Goal: Task Accomplishment & Management: Use online tool/utility

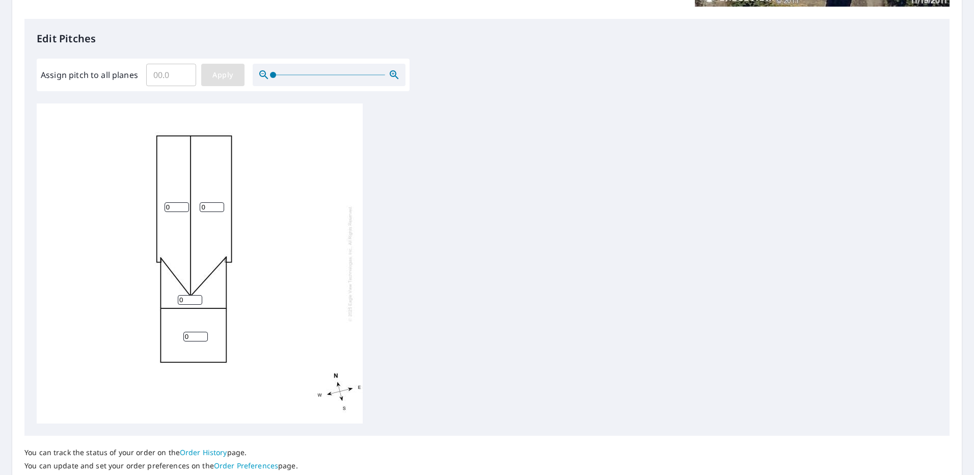
drag, startPoint x: 272, startPoint y: 74, endPoint x: 237, endPoint y: 80, distance: 35.7
click at [237, 80] on div "Assign pitch to all planes ​ Apply" at bounding box center [223, 75] width 365 height 22
click at [183, 205] on input "1" at bounding box center [176, 207] width 24 height 10
click at [183, 205] on input "2" at bounding box center [176, 207] width 24 height 10
click at [183, 205] on input "3" at bounding box center [176, 207] width 24 height 10
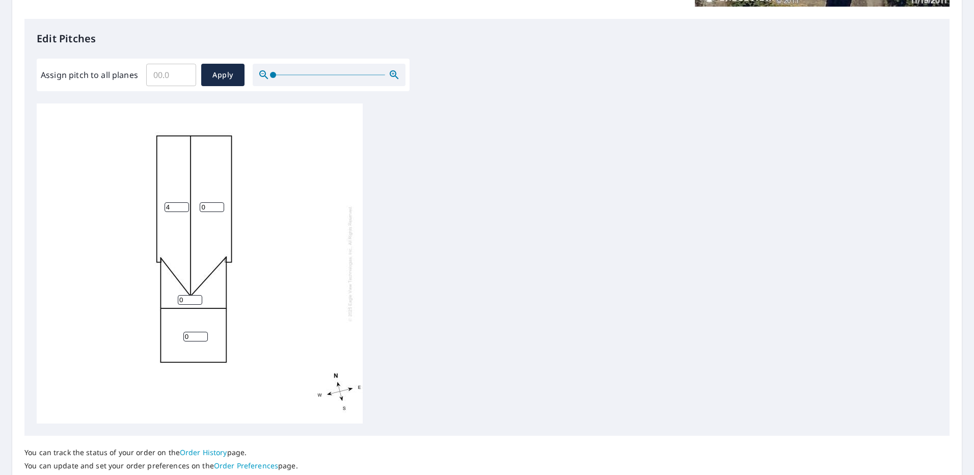
type input "4"
click at [183, 205] on input "4" at bounding box center [176, 207] width 24 height 10
click at [218, 204] on input "1" at bounding box center [212, 207] width 24 height 10
click at [218, 204] on input "2" at bounding box center [212, 207] width 24 height 10
click at [218, 204] on input "3" at bounding box center [212, 207] width 24 height 10
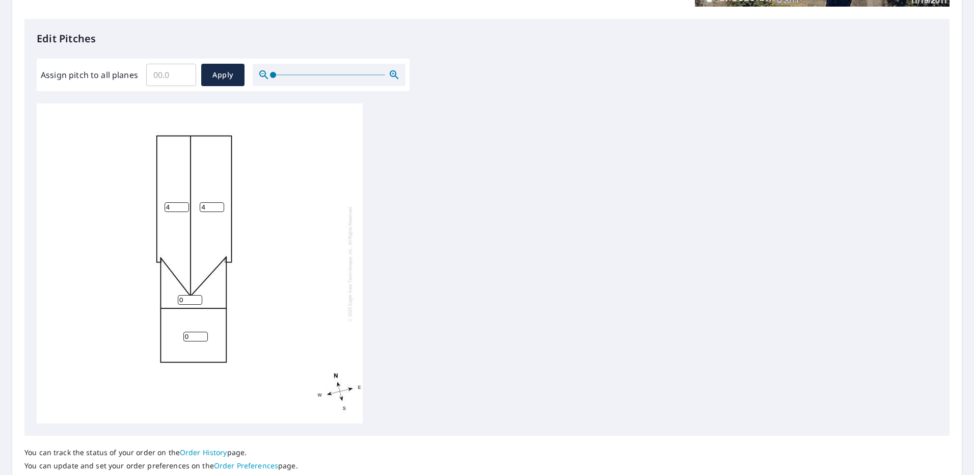
type input "4"
click at [218, 204] on input "4" at bounding box center [212, 207] width 24 height 10
click at [199, 297] on input "1" at bounding box center [190, 300] width 24 height 10
click at [199, 297] on input "2" at bounding box center [190, 300] width 24 height 10
click at [199, 297] on input "3" at bounding box center [190, 300] width 24 height 10
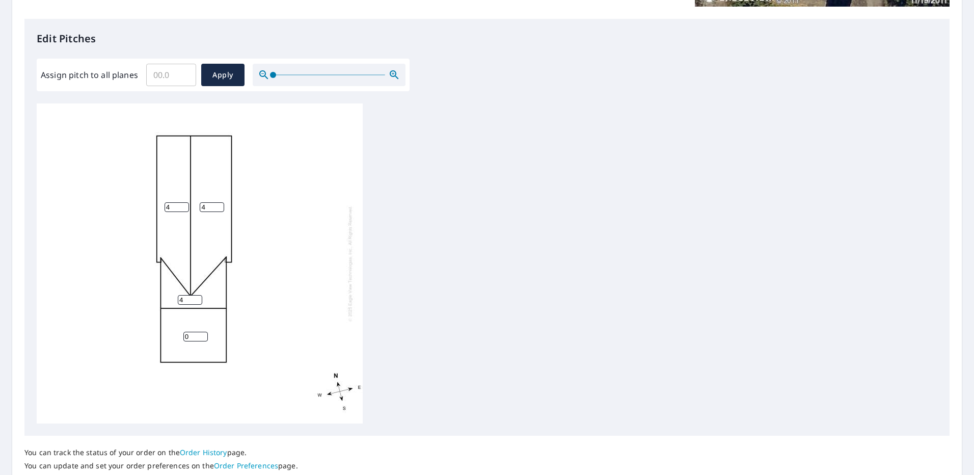
click at [199, 297] on input "4" at bounding box center [190, 300] width 24 height 10
type input "5"
click at [199, 297] on input "5" at bounding box center [190, 300] width 24 height 10
type input "5"
click at [182, 204] on input "5" at bounding box center [176, 207] width 24 height 10
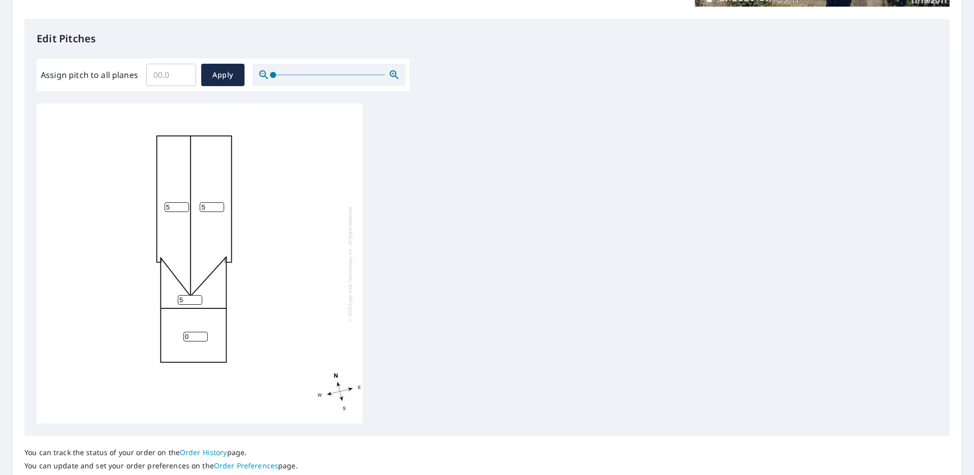
type input "5"
click at [217, 206] on input "5" at bounding box center [212, 207] width 24 height 10
click at [192, 338] on input "0" at bounding box center [195, 337] width 24 height 10
click at [202, 333] on input "1" at bounding box center [195, 337] width 24 height 10
click at [202, 333] on input "2" at bounding box center [195, 337] width 24 height 10
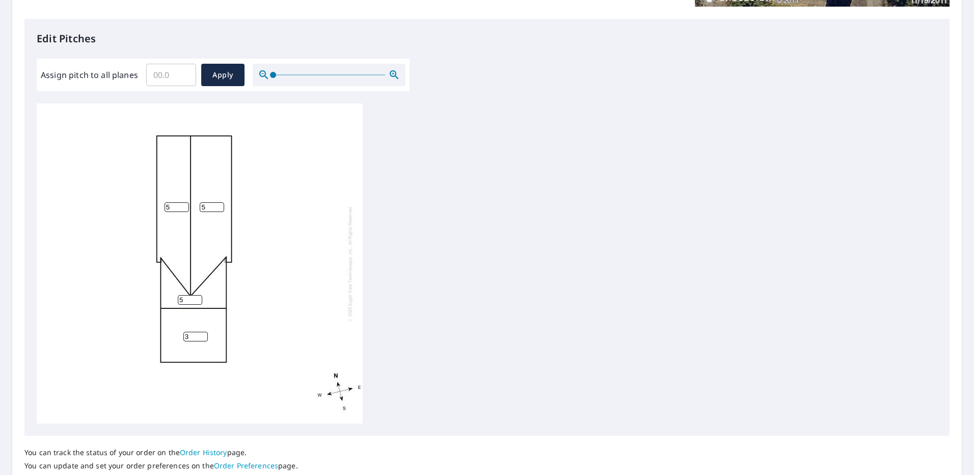
click at [202, 333] on input "3" at bounding box center [195, 337] width 24 height 10
click at [202, 333] on input "4" at bounding box center [195, 337] width 24 height 10
type input "5"
click at [202, 333] on input "5" at bounding box center [195, 337] width 24 height 10
click at [221, 69] on span "Apply" at bounding box center [222, 75] width 27 height 13
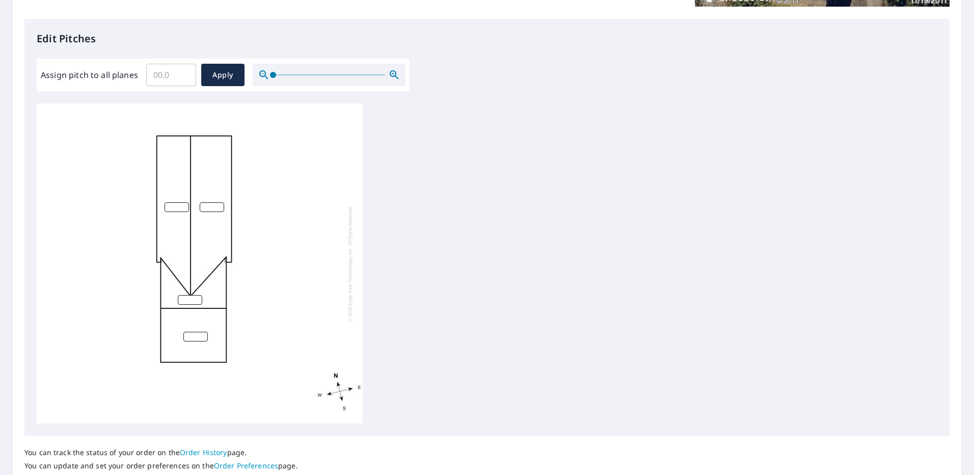
click at [177, 75] on input "Assign pitch to all planes" at bounding box center [171, 75] width 50 height 29
click at [183, 73] on input "0.1" at bounding box center [171, 75] width 50 height 29
click at [183, 73] on input "0.2" at bounding box center [171, 75] width 50 height 29
click at [183, 73] on input "0.3" at bounding box center [171, 75] width 50 height 29
click at [183, 73] on input "0.4" at bounding box center [171, 75] width 50 height 29
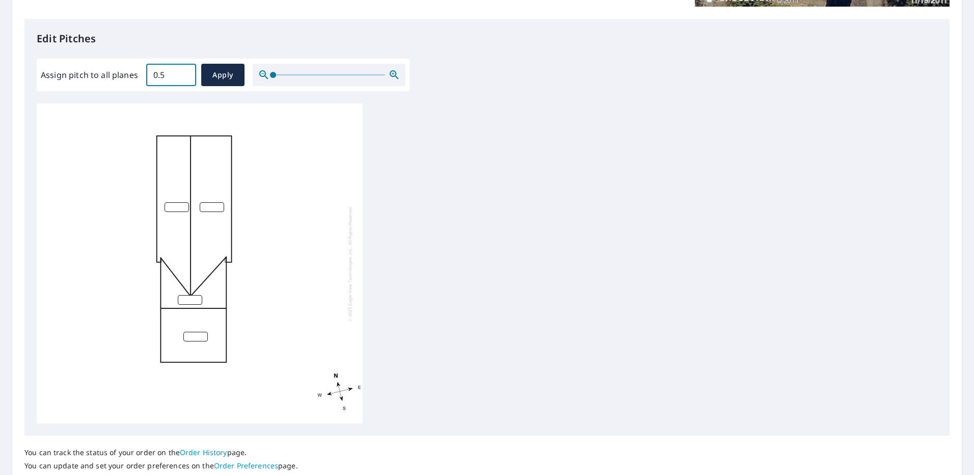
click at [183, 73] on input "0.5" at bounding box center [171, 75] width 50 height 29
click at [183, 73] on input "0.6" at bounding box center [171, 75] width 50 height 29
type input "0.5"
click at [185, 76] on input "0.5" at bounding box center [171, 75] width 50 height 29
click at [223, 76] on span "Apply" at bounding box center [222, 75] width 27 height 13
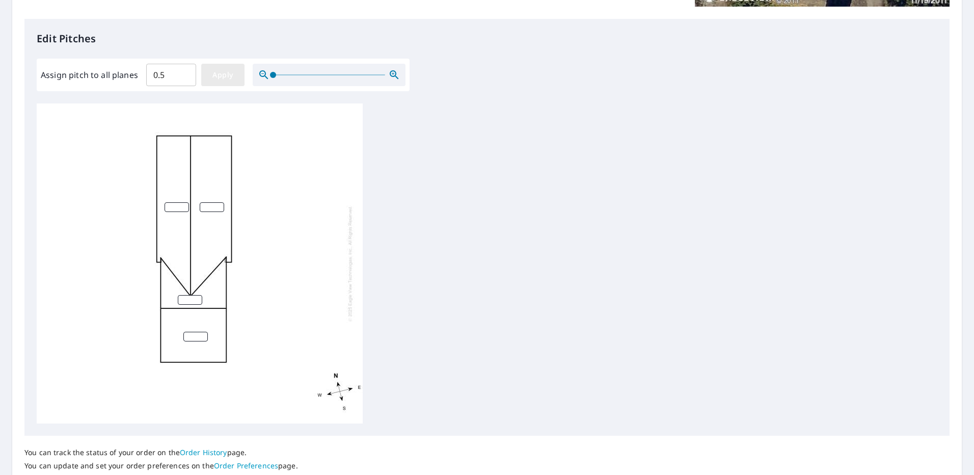
type input "0.5"
click at [183, 73] on input "0.6" at bounding box center [171, 75] width 50 height 29
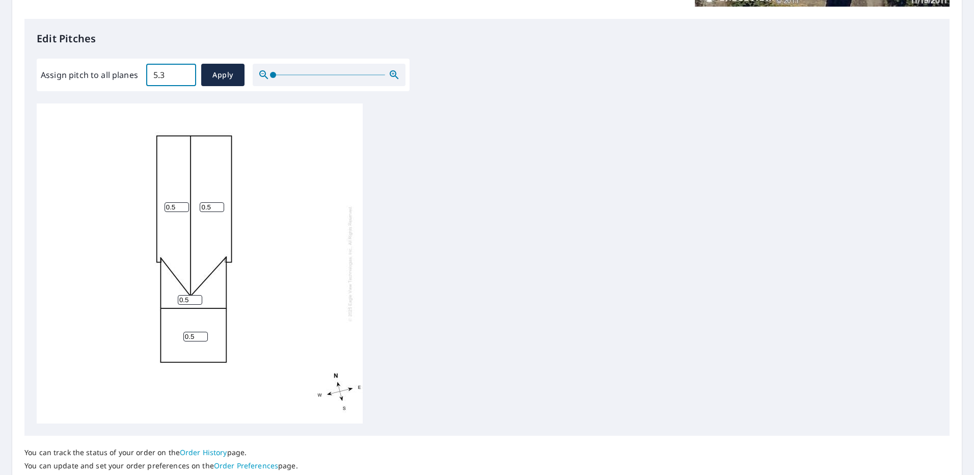
click at [183, 73] on input "5.3" at bounding box center [171, 75] width 50 height 29
click at [184, 75] on input "5.2" at bounding box center [171, 75] width 50 height 29
click at [184, 75] on input "5.1" at bounding box center [171, 75] width 50 height 29
click at [184, 75] on input "4.7" at bounding box center [171, 75] width 50 height 29
click at [185, 72] on input "4.8" at bounding box center [171, 75] width 50 height 29
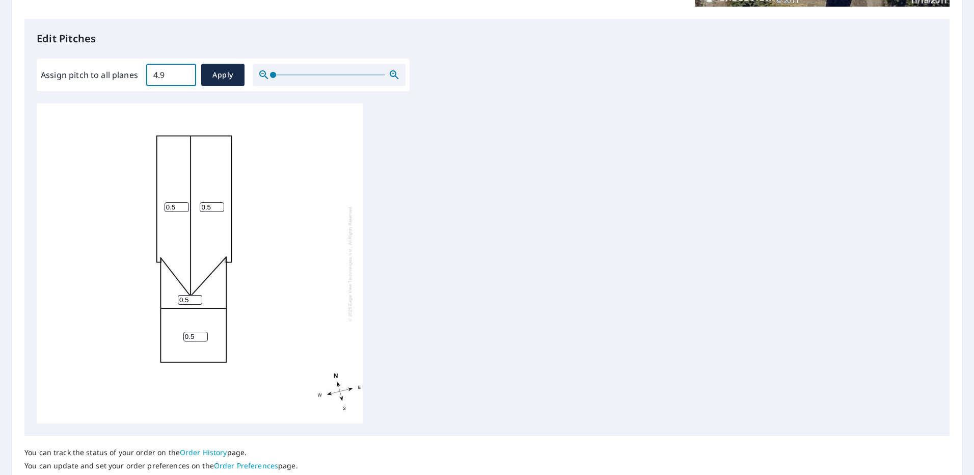
click at [185, 72] on input "4.9" at bounding box center [171, 75] width 50 height 29
type input "5"
click at [185, 72] on input "5" at bounding box center [171, 75] width 50 height 29
click at [207, 71] on button "Apply" at bounding box center [222, 75] width 43 height 22
type input "5"
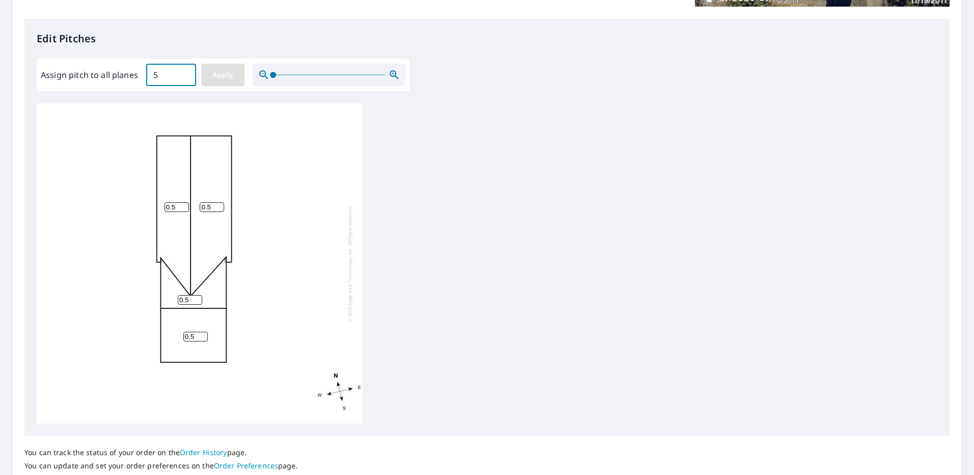
type input "5"
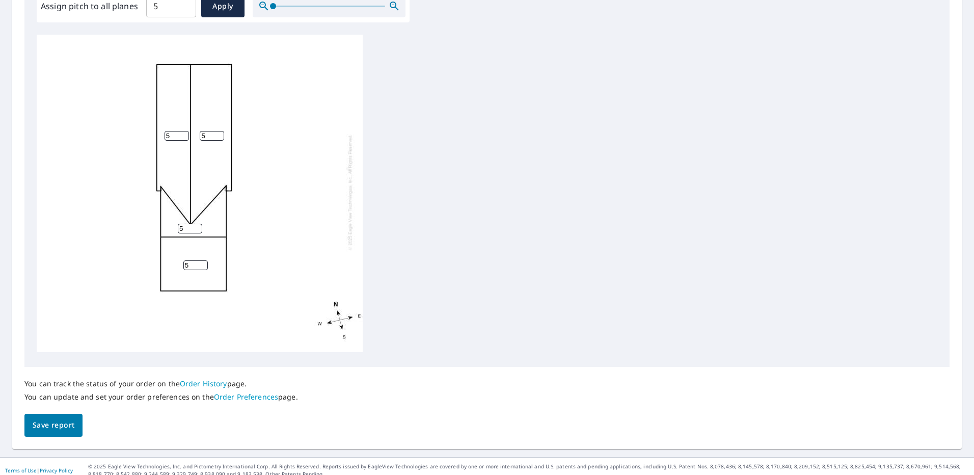
scroll to position [332, 0]
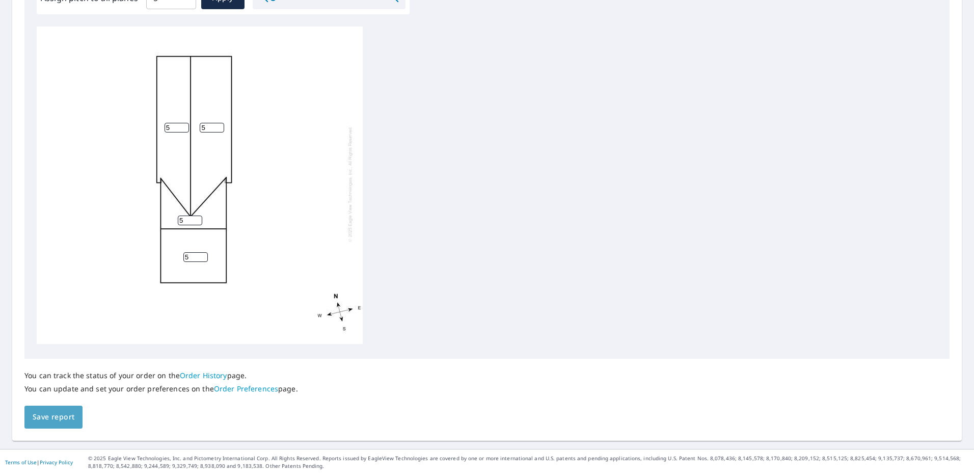
click at [56, 409] on button "Save report" at bounding box center [53, 416] width 58 height 23
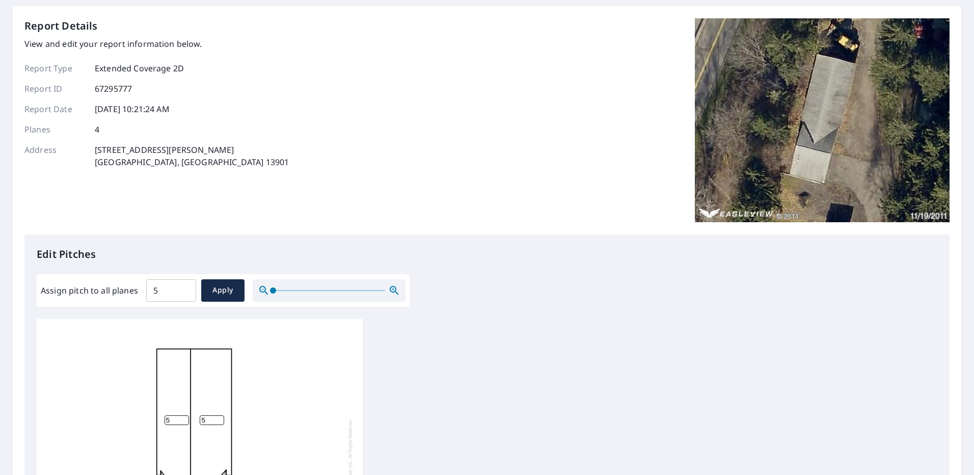
scroll to position [204, 0]
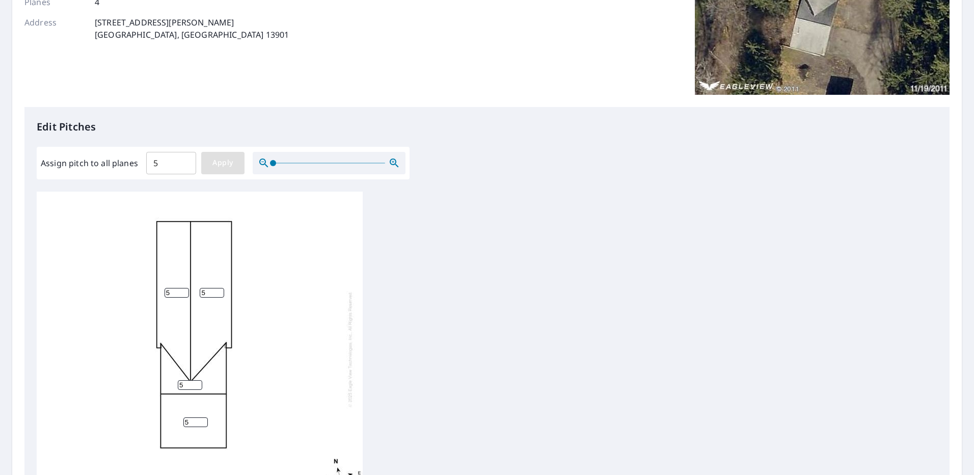
click at [226, 159] on span "Apply" at bounding box center [222, 162] width 27 height 13
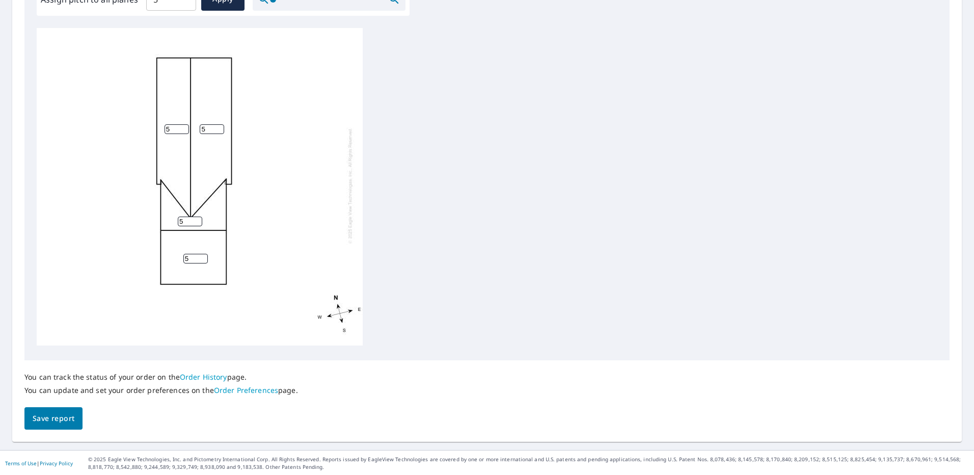
scroll to position [368, 0]
click at [53, 412] on span "Save report" at bounding box center [54, 417] width 42 height 13
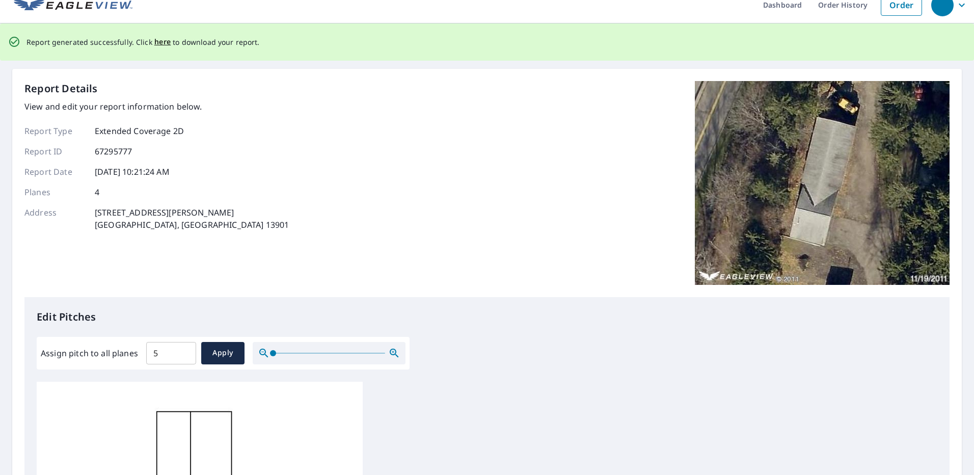
scroll to position [0, 0]
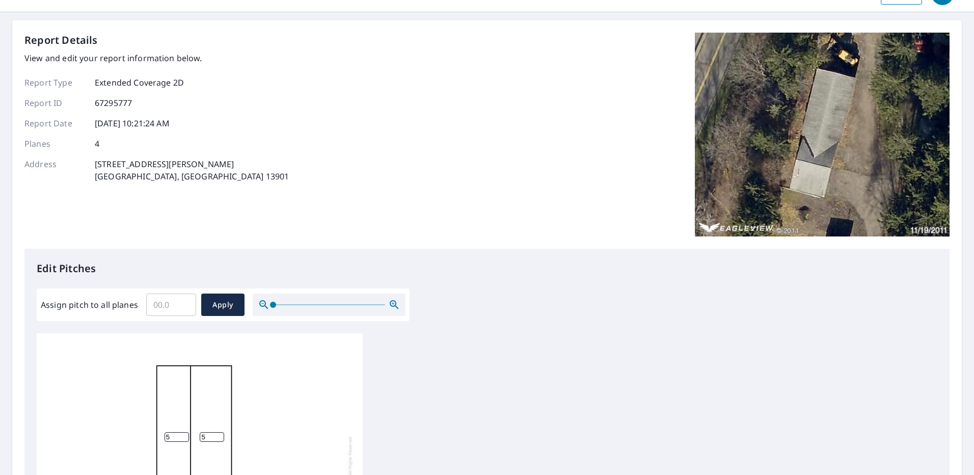
scroll to position [51, 0]
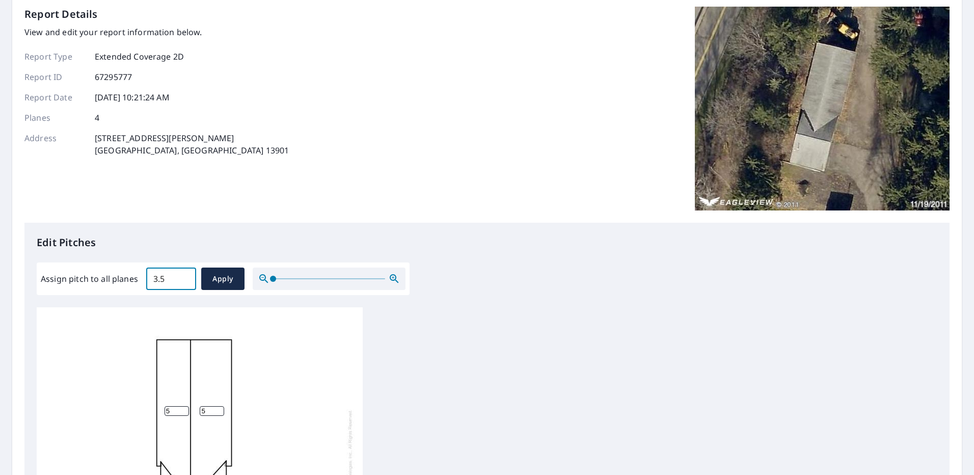
click at [183, 275] on input "3.5" at bounding box center [171, 278] width 50 height 29
click at [183, 275] on input "3.6" at bounding box center [171, 278] width 50 height 29
click at [183, 275] on input "3.7" at bounding box center [171, 278] width 50 height 29
click at [183, 275] on input "3.8" at bounding box center [171, 278] width 50 height 29
click at [183, 275] on input "3.9" at bounding box center [171, 278] width 50 height 29
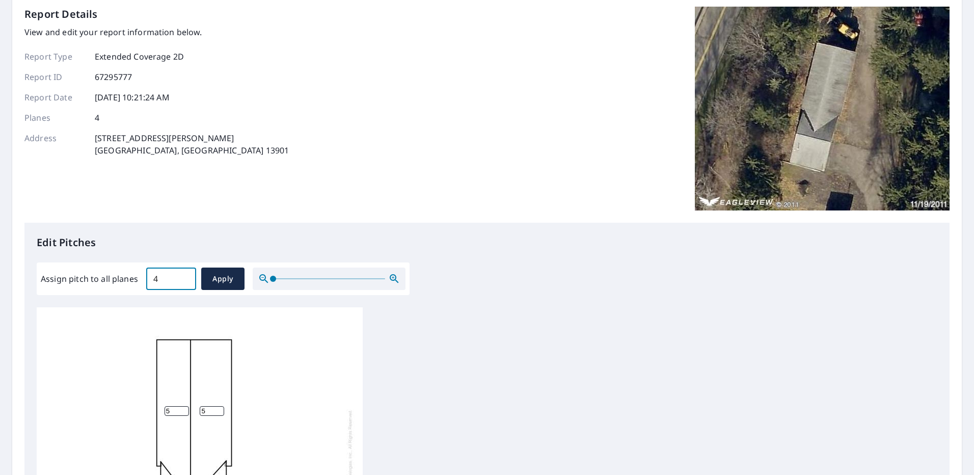
click at [183, 275] on input "4" at bounding box center [171, 278] width 50 height 29
click at [183, 275] on input "4.1" at bounding box center [171, 278] width 50 height 29
click at [183, 275] on input "4.2" at bounding box center [171, 278] width 50 height 29
click at [183, 275] on input "4.3" at bounding box center [171, 278] width 50 height 29
click at [183, 275] on input "4.4" at bounding box center [171, 278] width 50 height 29
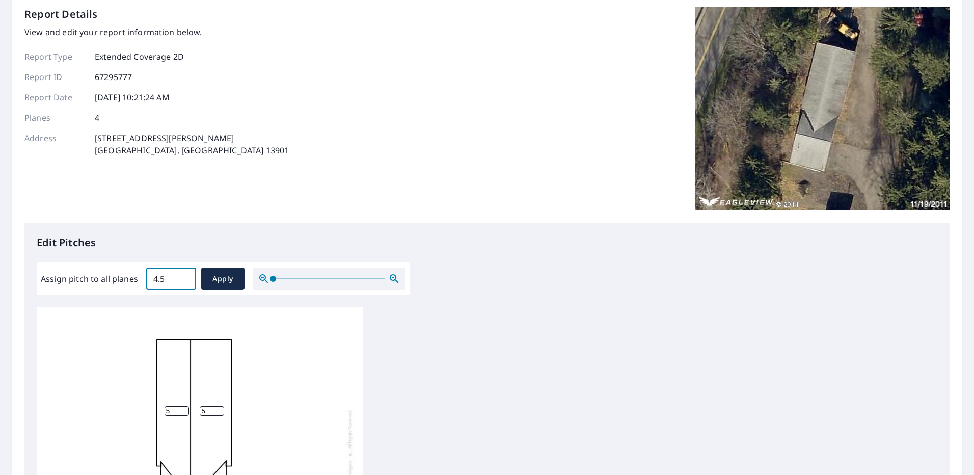
click at [183, 275] on input "4.5" at bounding box center [171, 278] width 50 height 29
click at [183, 275] on input "4.6" at bounding box center [171, 278] width 50 height 29
click at [183, 275] on input "4.7" at bounding box center [171, 278] width 50 height 29
click at [183, 275] on input "4.8" at bounding box center [171, 278] width 50 height 29
click at [183, 275] on input "4.9" at bounding box center [171, 278] width 50 height 29
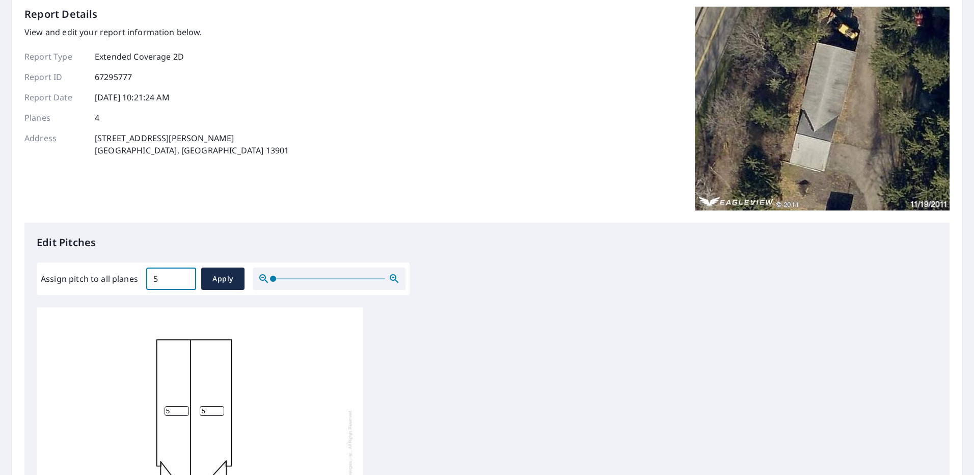
type input "5"
click at [183, 275] on input "5" at bounding box center [171, 278] width 50 height 29
click at [208, 276] on button "Apply" at bounding box center [222, 278] width 43 height 22
click at [391, 274] on icon "button" at bounding box center [394, 278] width 12 height 12
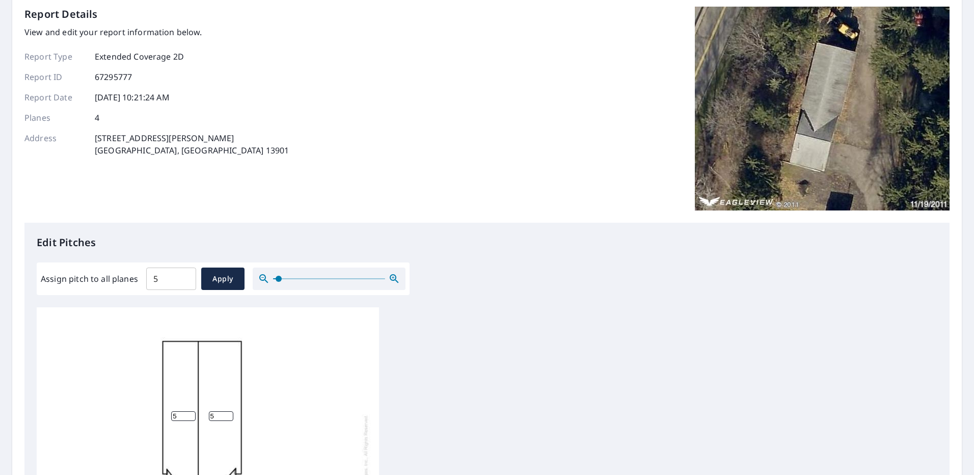
click at [391, 274] on icon "button" at bounding box center [394, 278] width 12 height 12
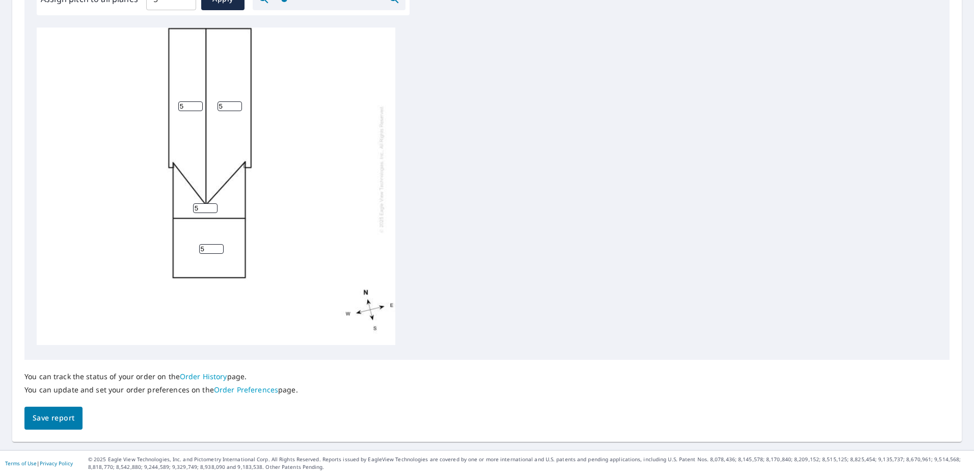
scroll to position [332, 0]
click at [58, 421] on span "Save report" at bounding box center [54, 416] width 42 height 13
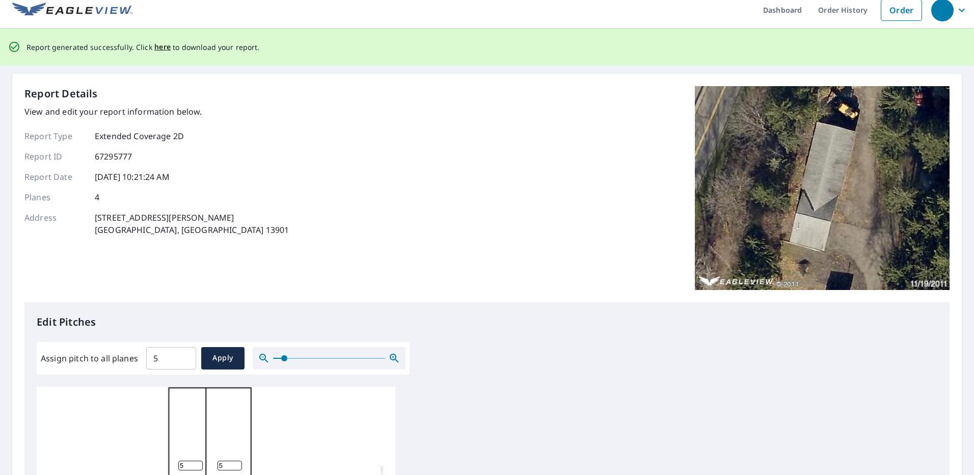
scroll to position [0, 0]
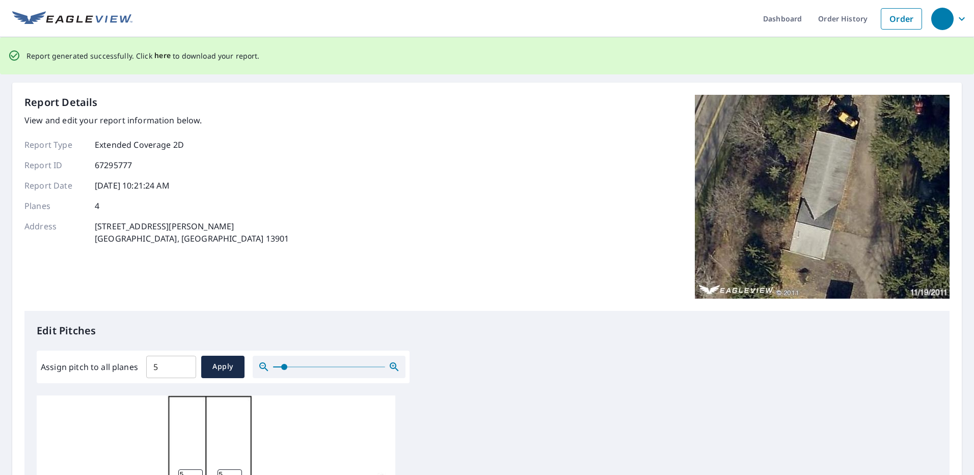
click at [163, 53] on span "here" at bounding box center [162, 55] width 17 height 13
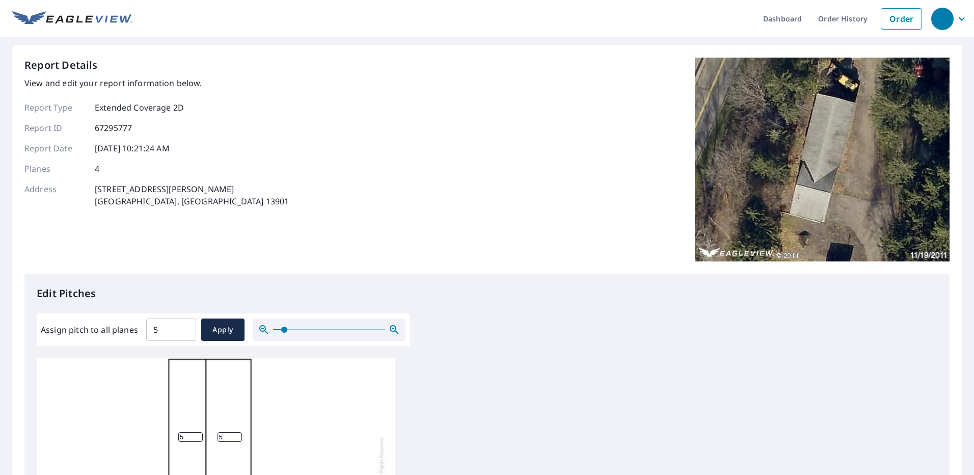
scroll to position [153, 0]
